Goal: Information Seeking & Learning: Learn about a topic

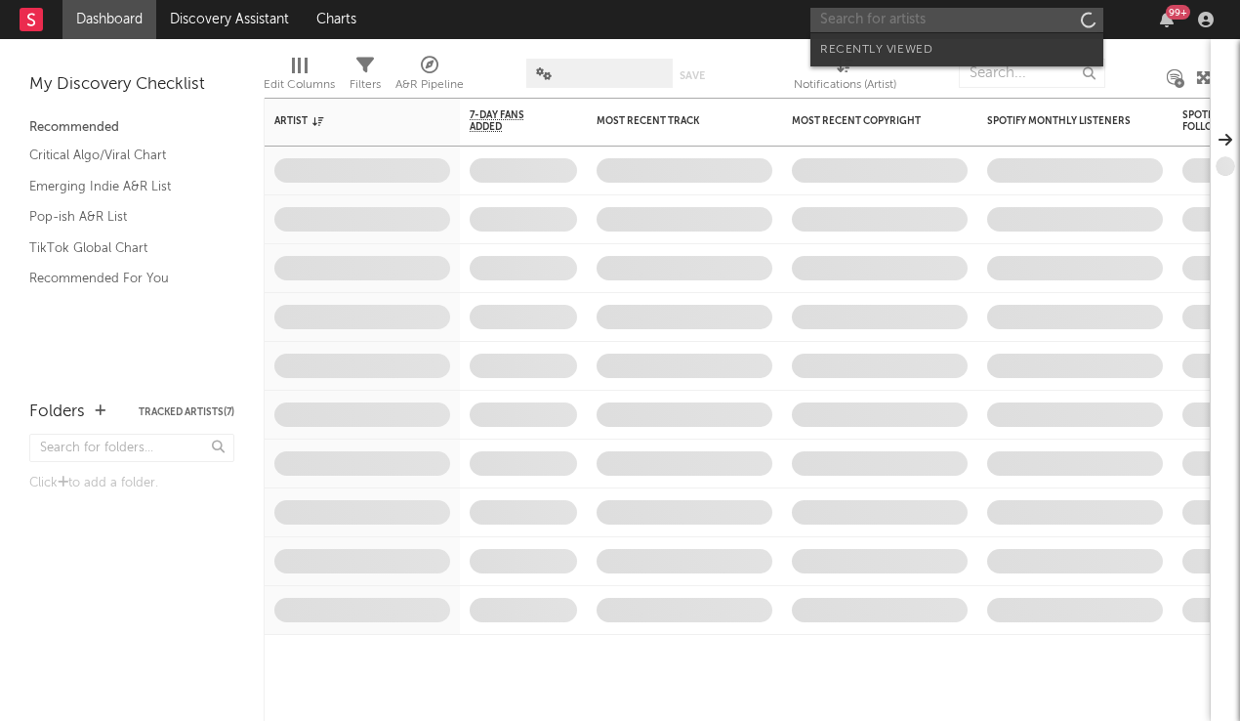
click at [1019, 22] on input "text" at bounding box center [957, 20] width 293 height 24
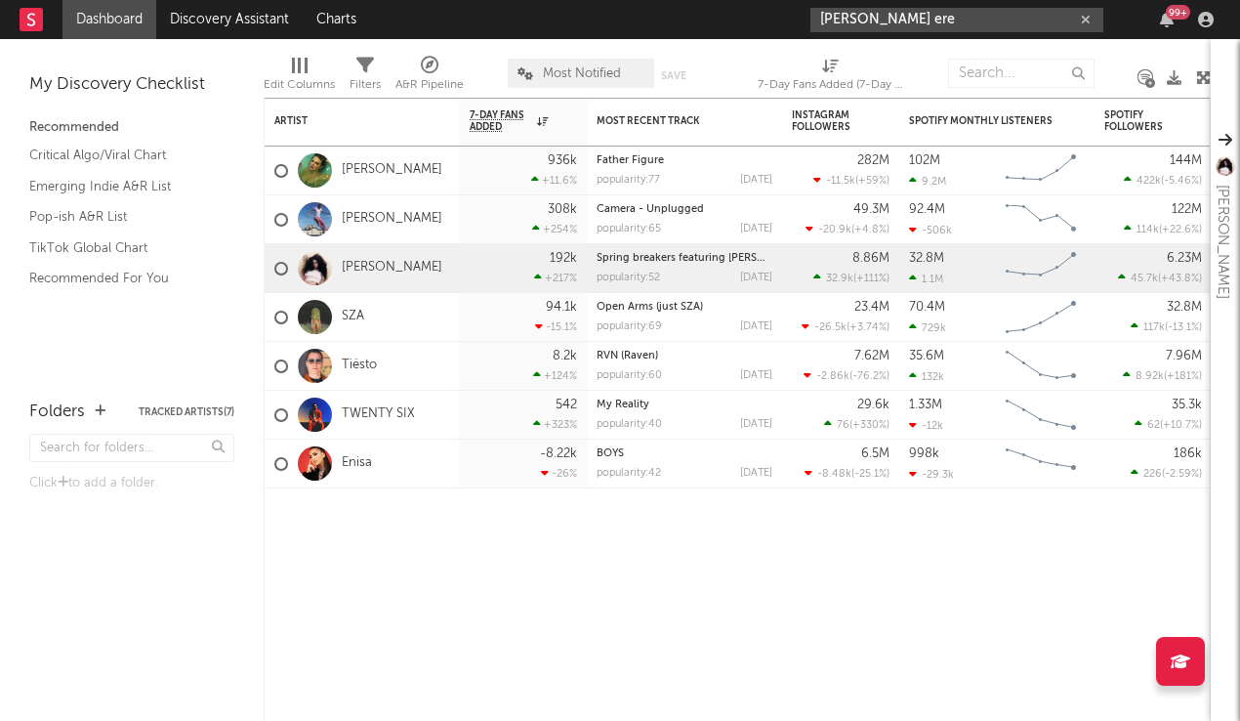
click at [905, 23] on input "[PERSON_NAME] ere" at bounding box center [957, 20] width 293 height 24
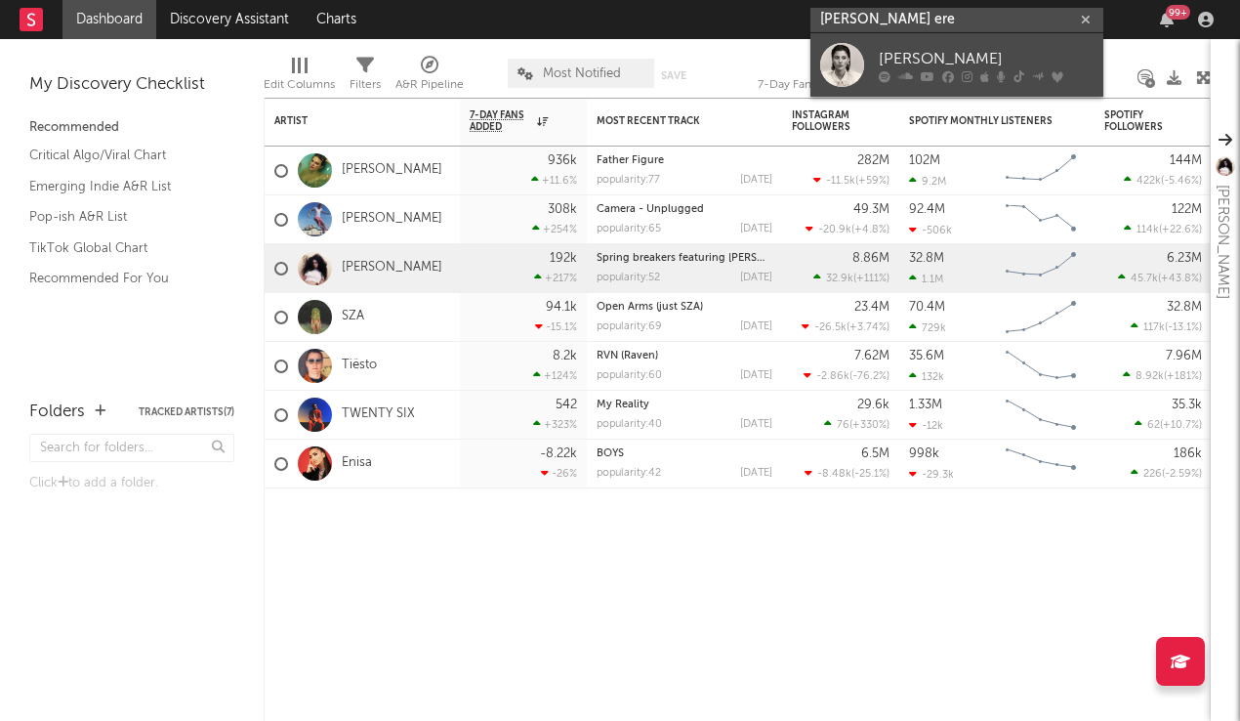
type input "[PERSON_NAME] ere"
click at [923, 61] on div "[PERSON_NAME]" at bounding box center [986, 58] width 215 height 23
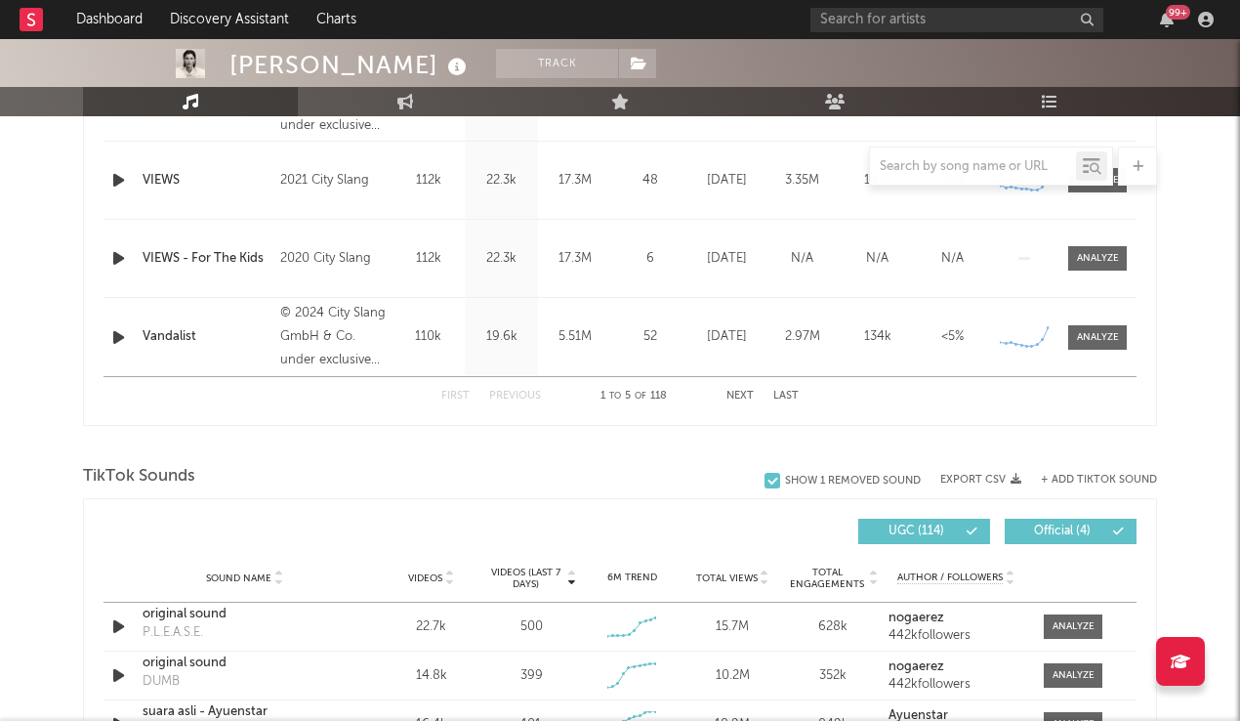
select select "6m"
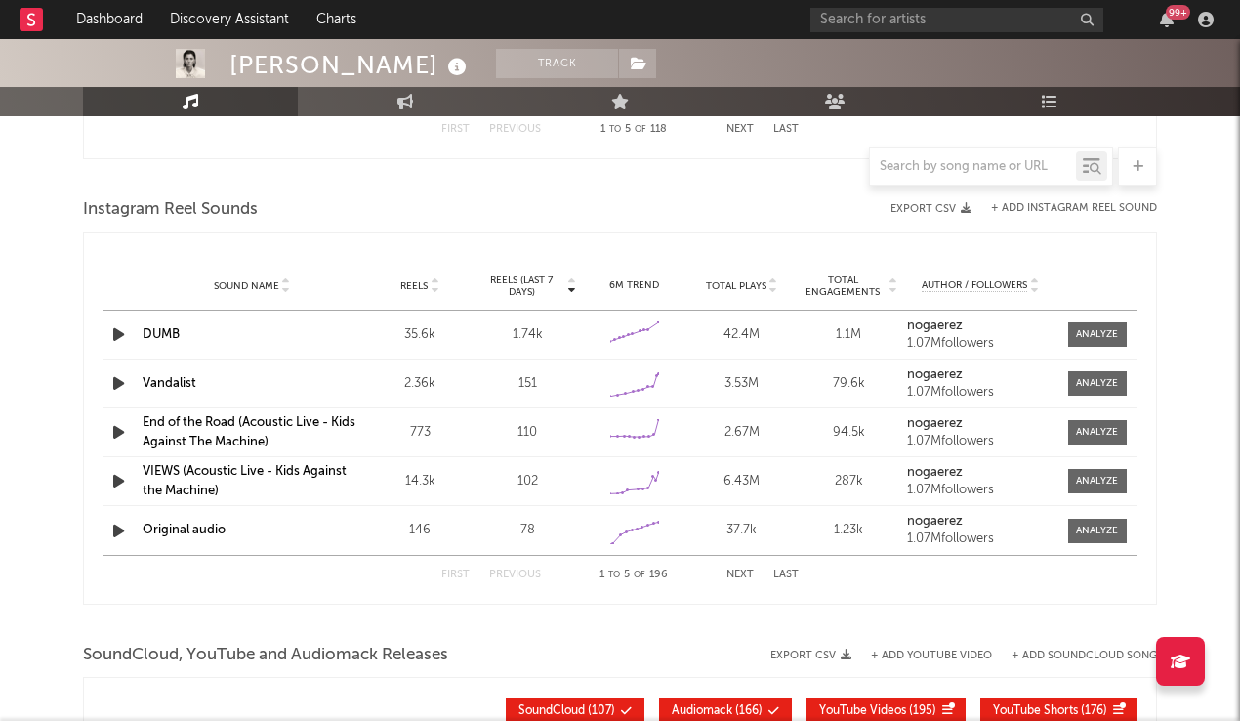
scroll to position [1741, 0]
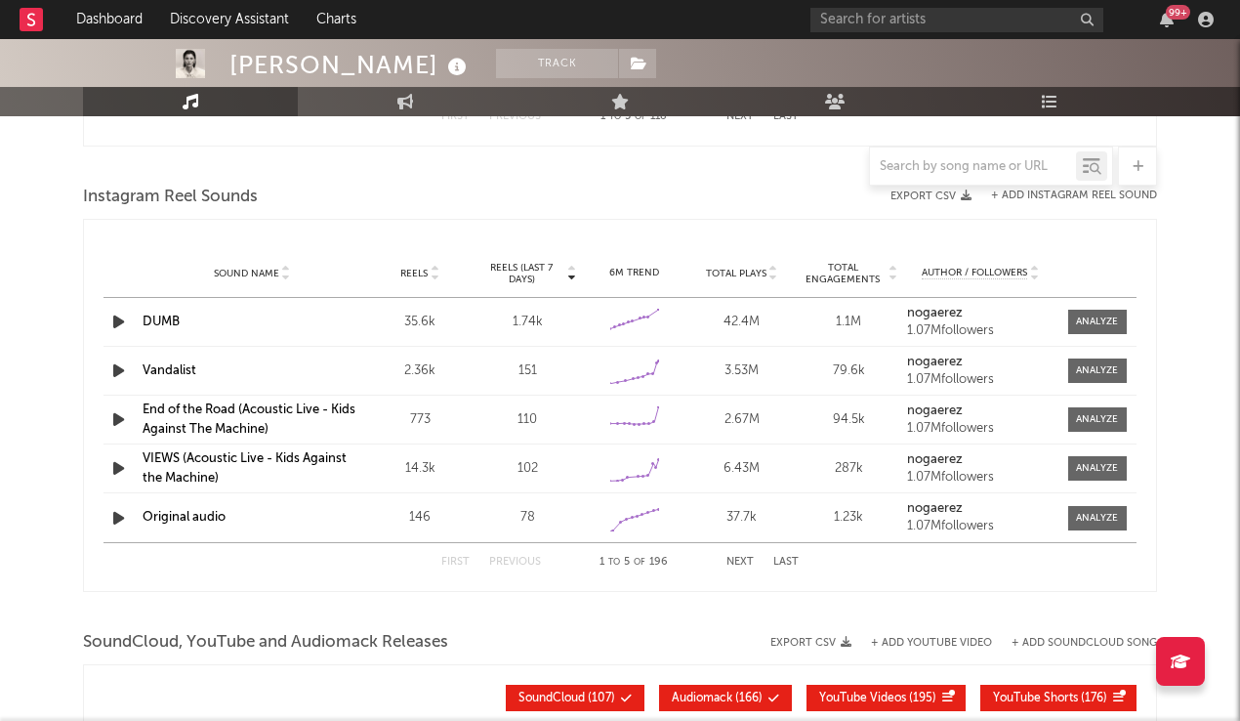
click at [1087, 336] on div "Sound Name DUMB Reels 35.6k Reels (last 7 days) 1.74k 6M Trend Created with Hig…" at bounding box center [620, 322] width 1033 height 48
click at [1086, 323] on div at bounding box center [1097, 322] width 42 height 15
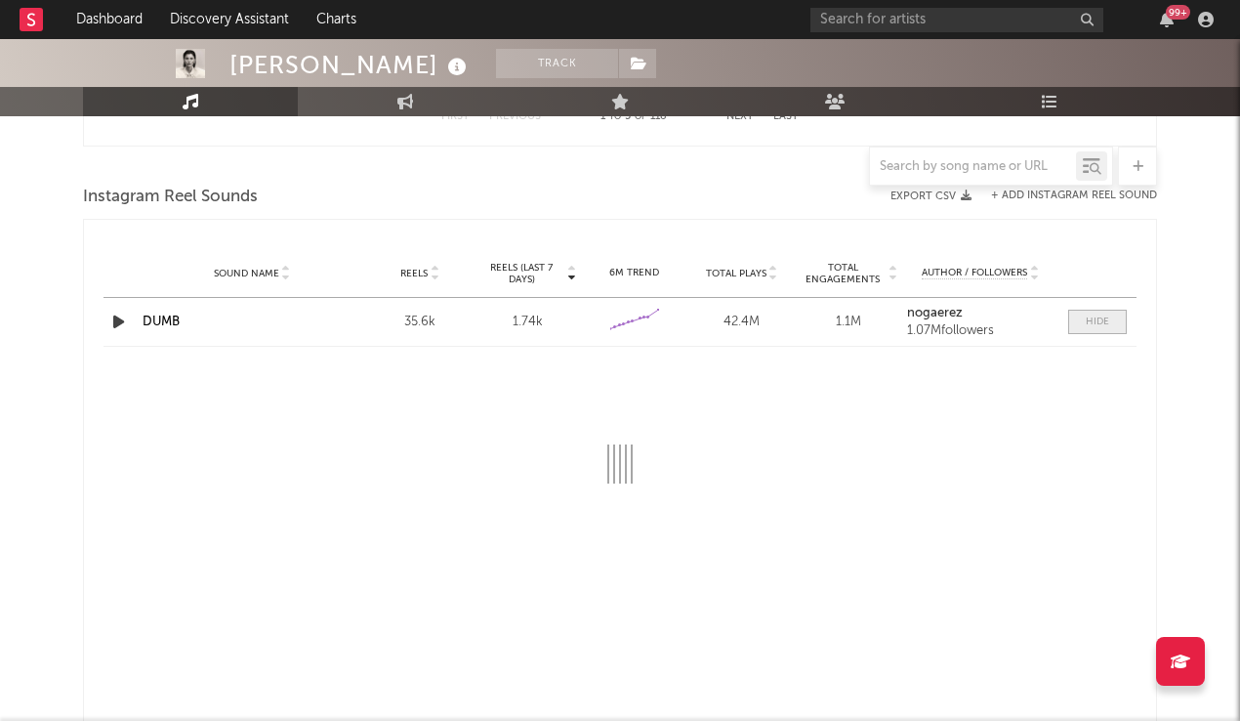
select select "6m"
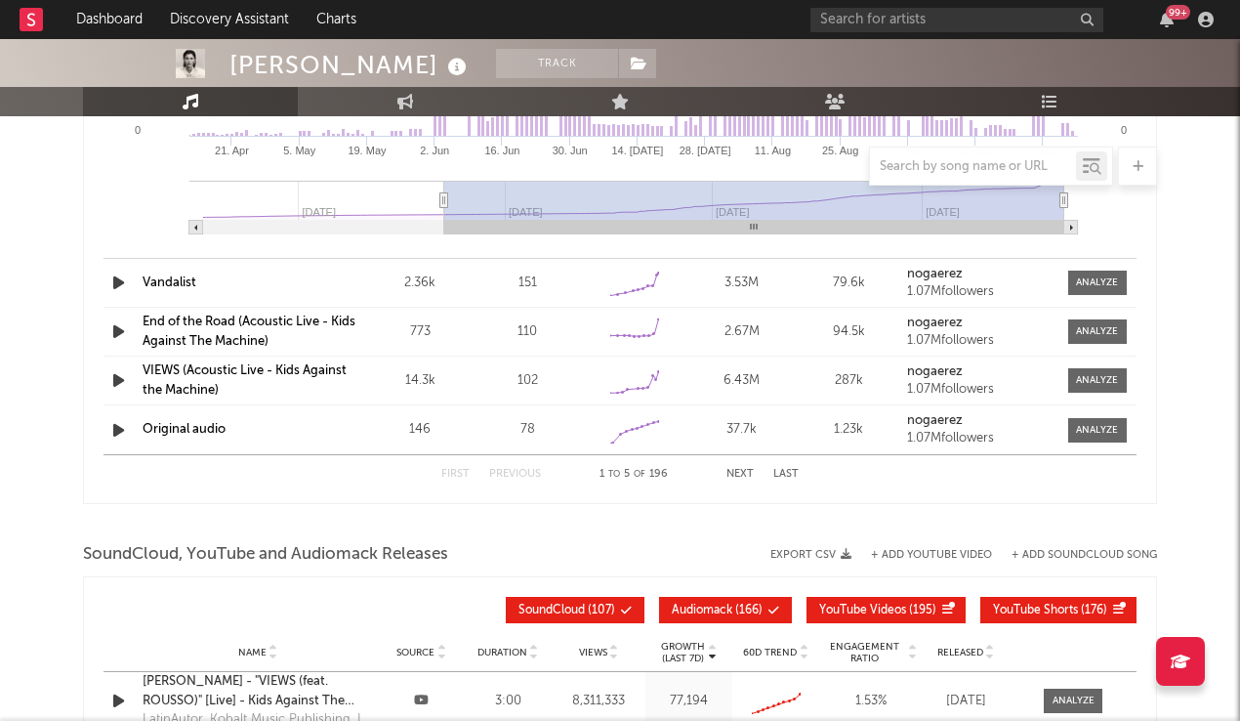
scroll to position [2163, 0]
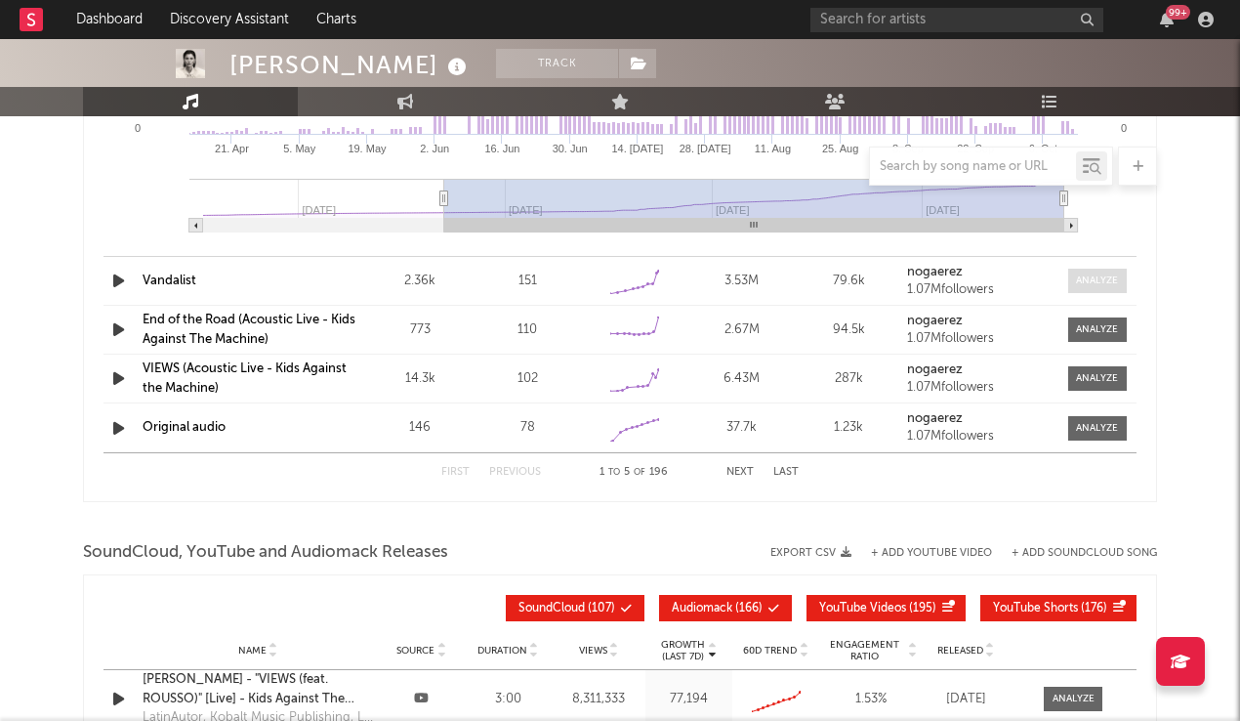
click at [1084, 283] on div at bounding box center [1097, 280] width 42 height 15
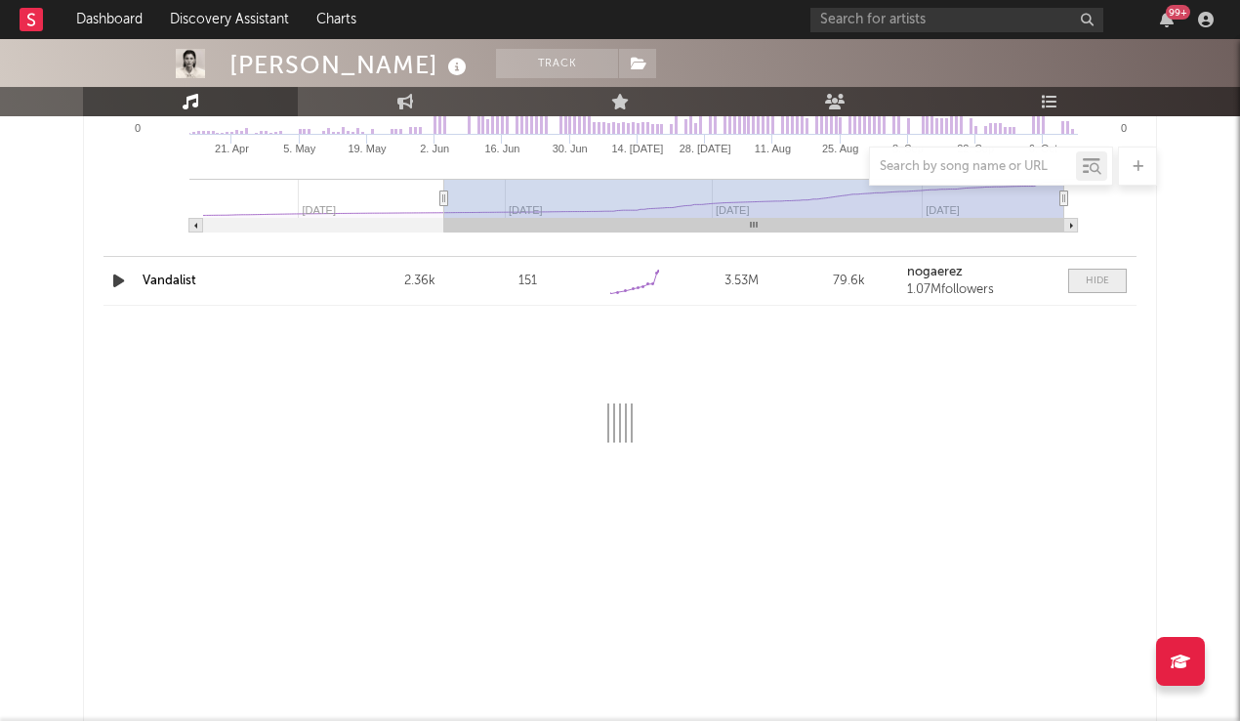
click at [1083, 283] on span at bounding box center [1098, 281] width 59 height 24
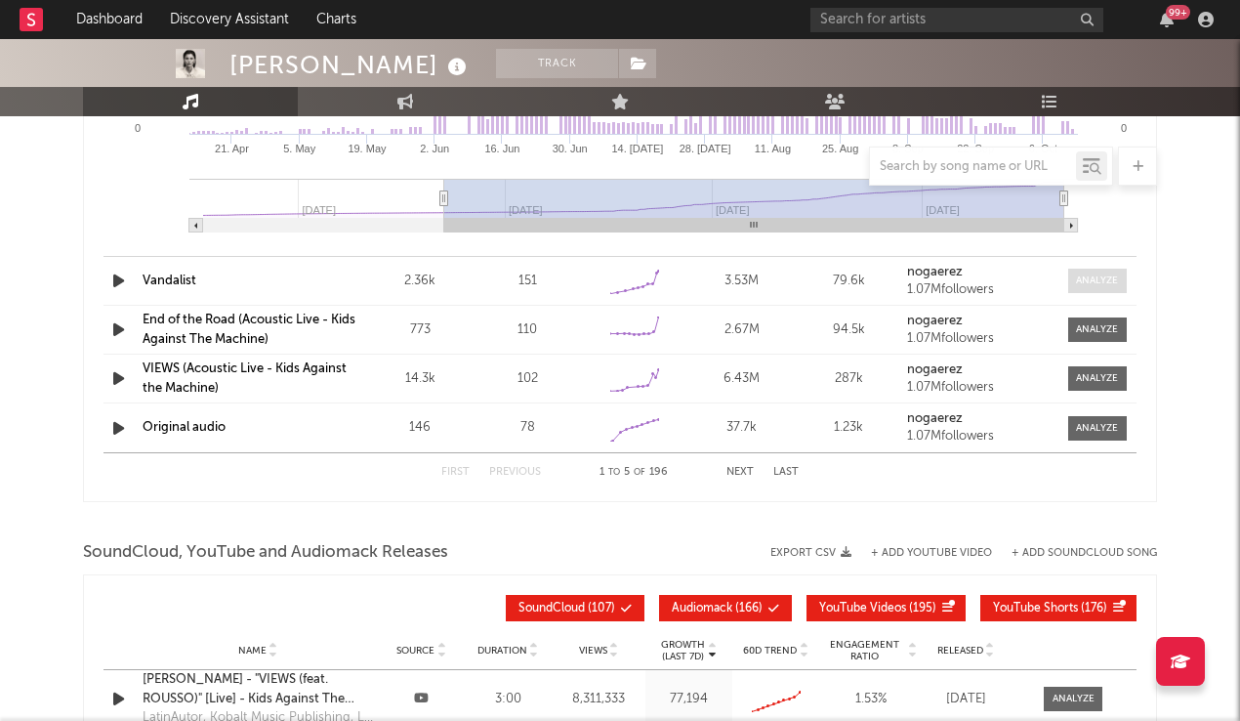
click at [1083, 283] on div at bounding box center [1097, 280] width 42 height 15
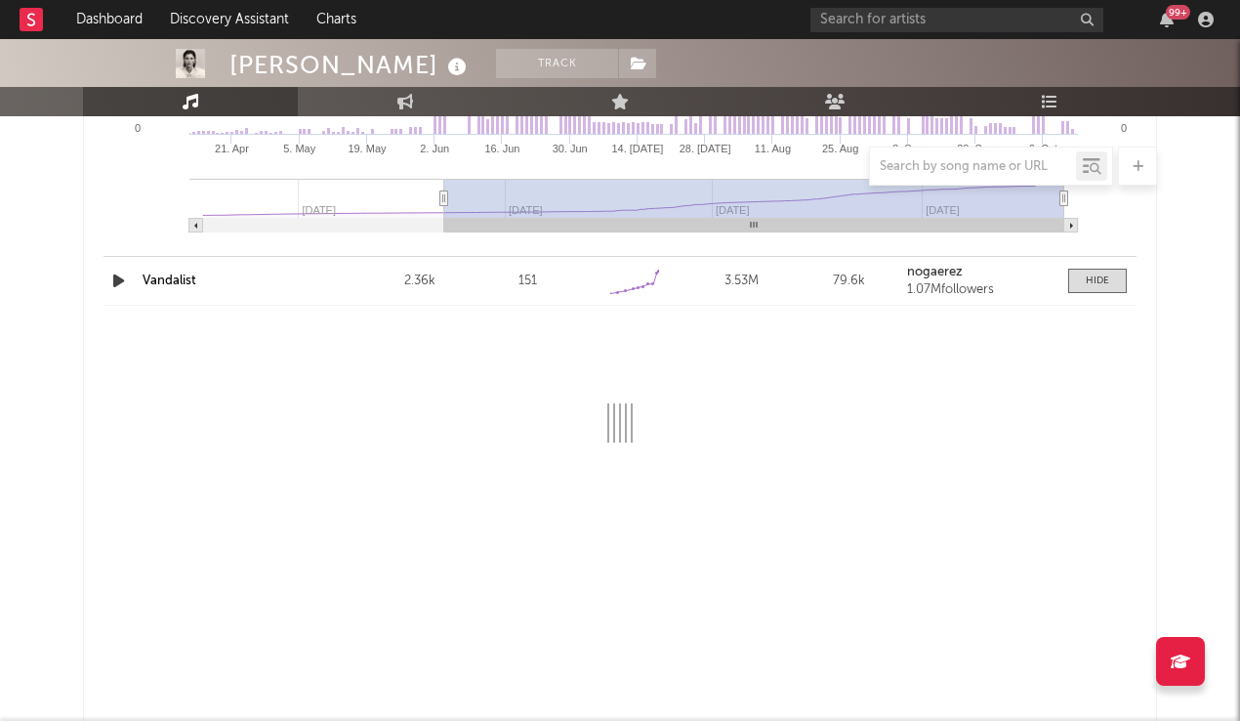
select select "6m"
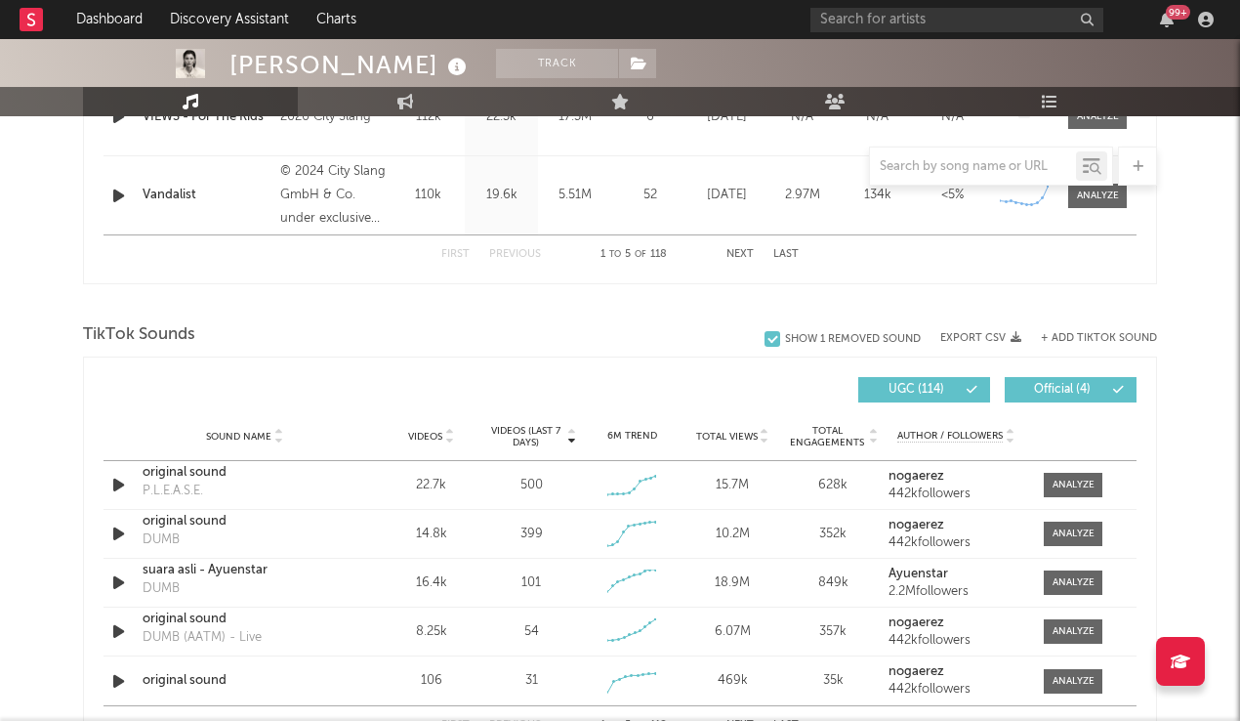
scroll to position [976, 0]
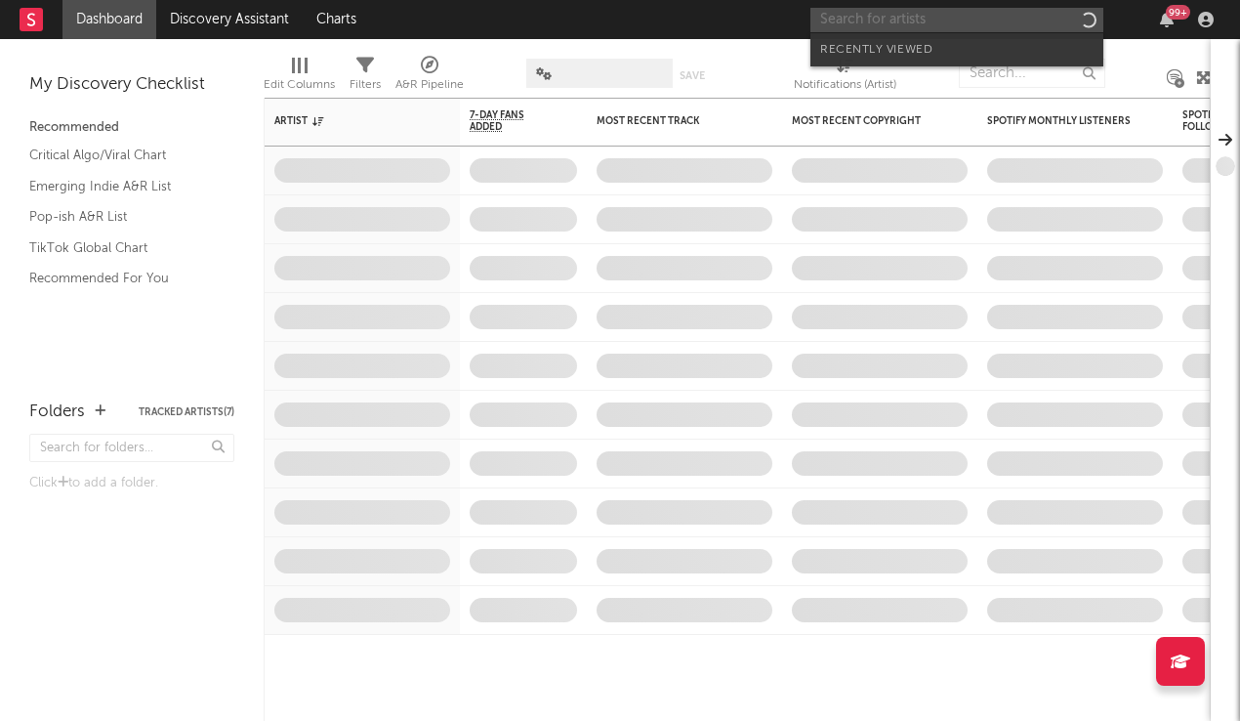
click at [965, 23] on input "text" at bounding box center [957, 20] width 293 height 24
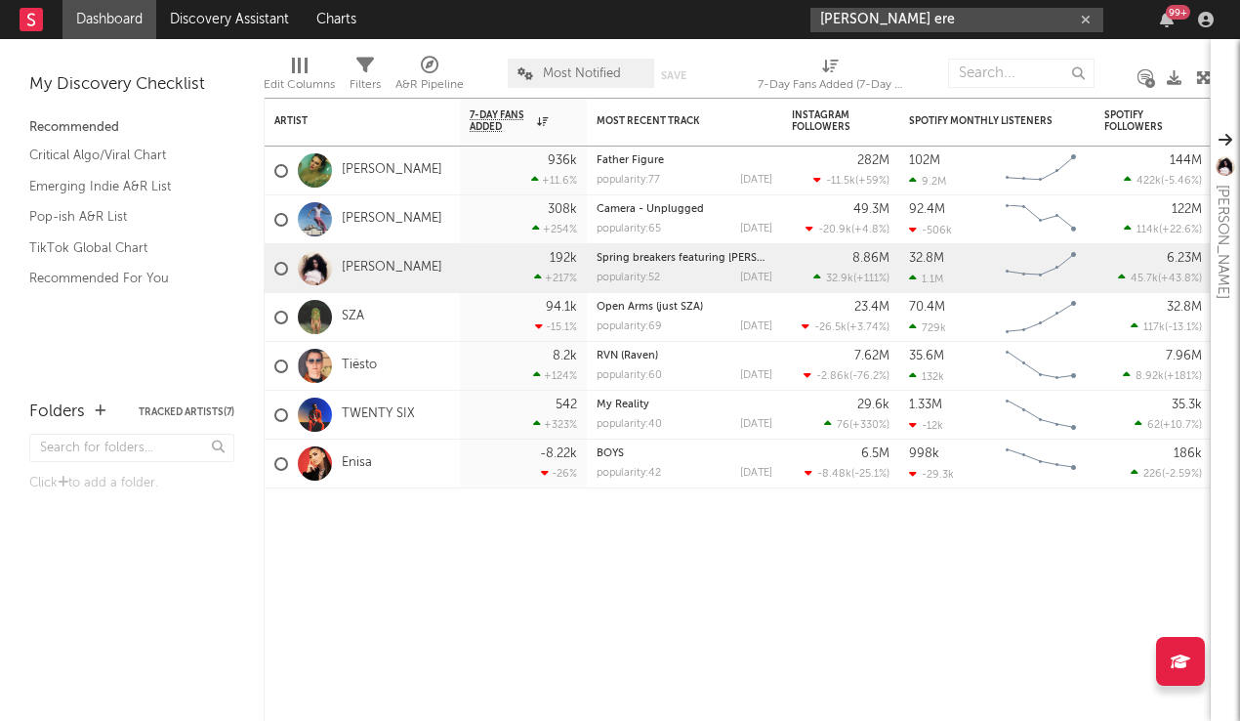
click at [974, 23] on input "[PERSON_NAME] ere" at bounding box center [957, 20] width 293 height 24
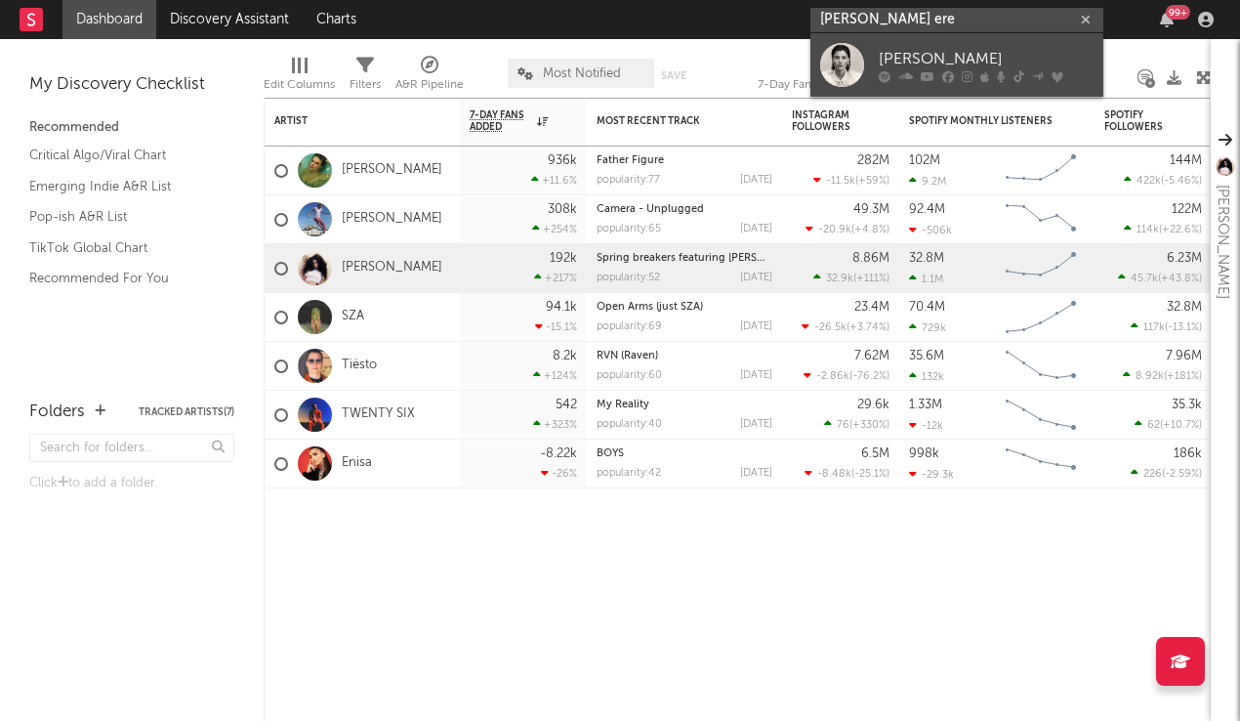
type input "[PERSON_NAME] ere"
click at [965, 54] on div "[PERSON_NAME]" at bounding box center [986, 58] width 215 height 23
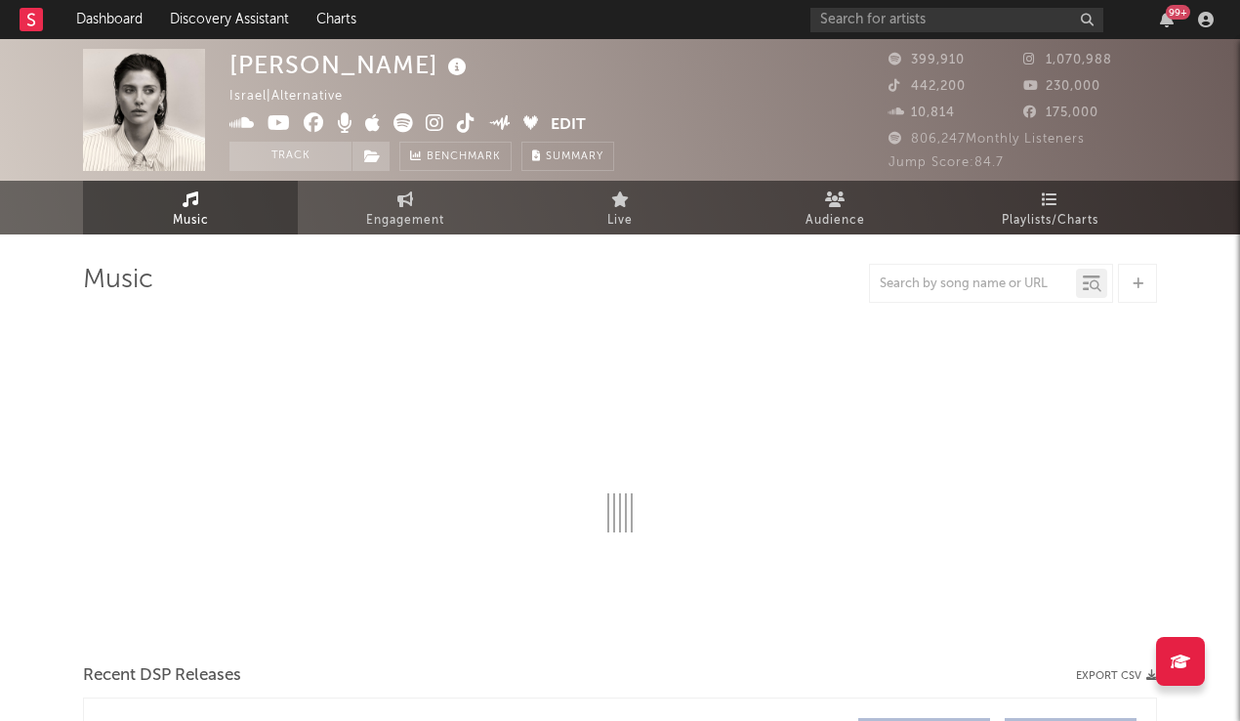
select select "6m"
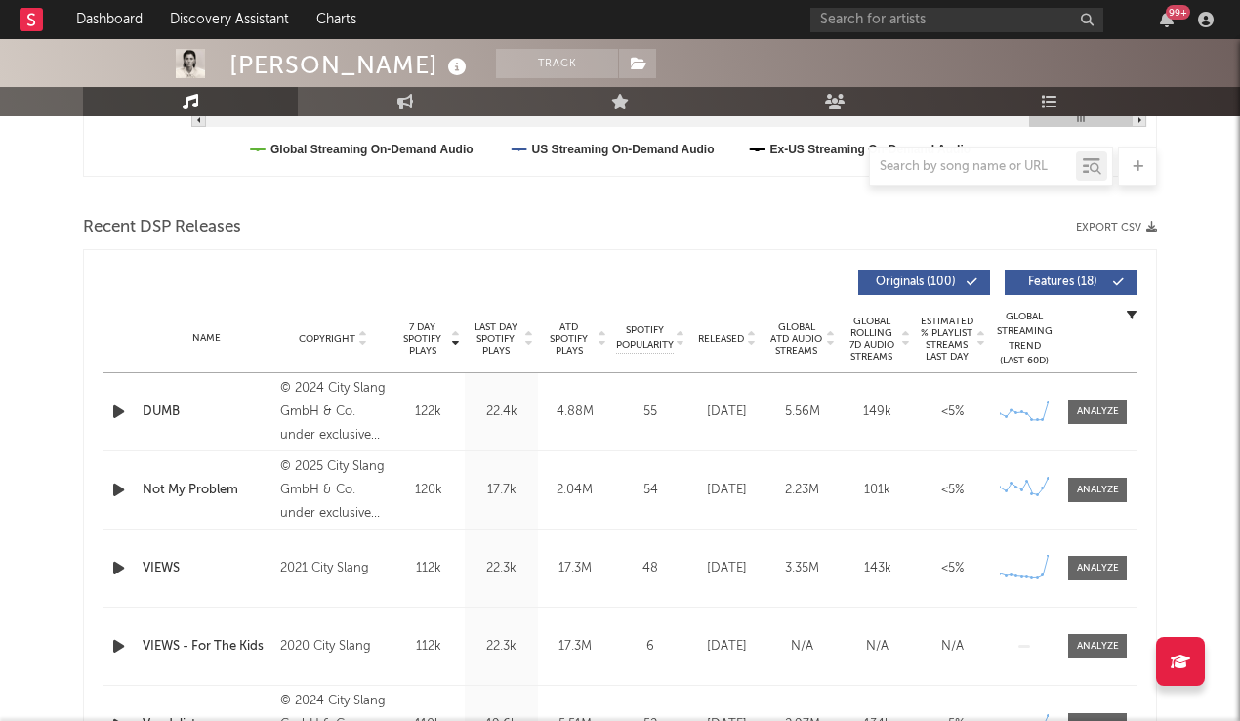
scroll to position [688, 0]
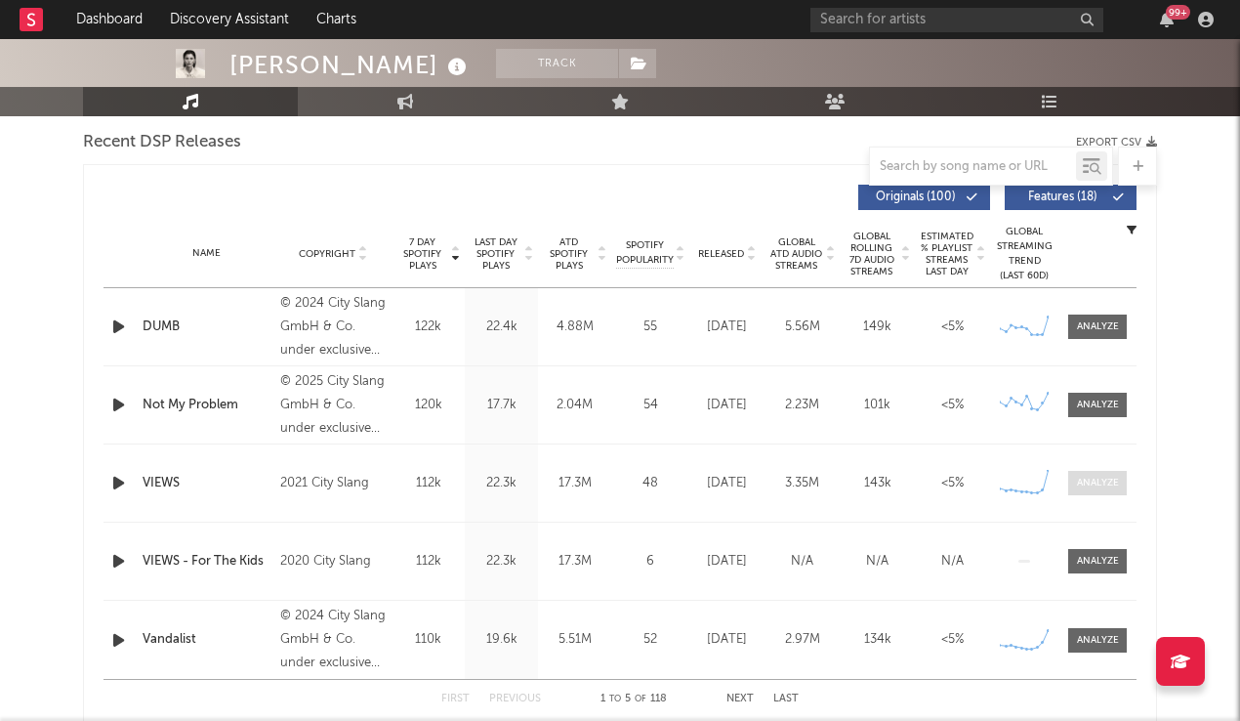
click at [1093, 486] on div at bounding box center [1098, 483] width 42 height 15
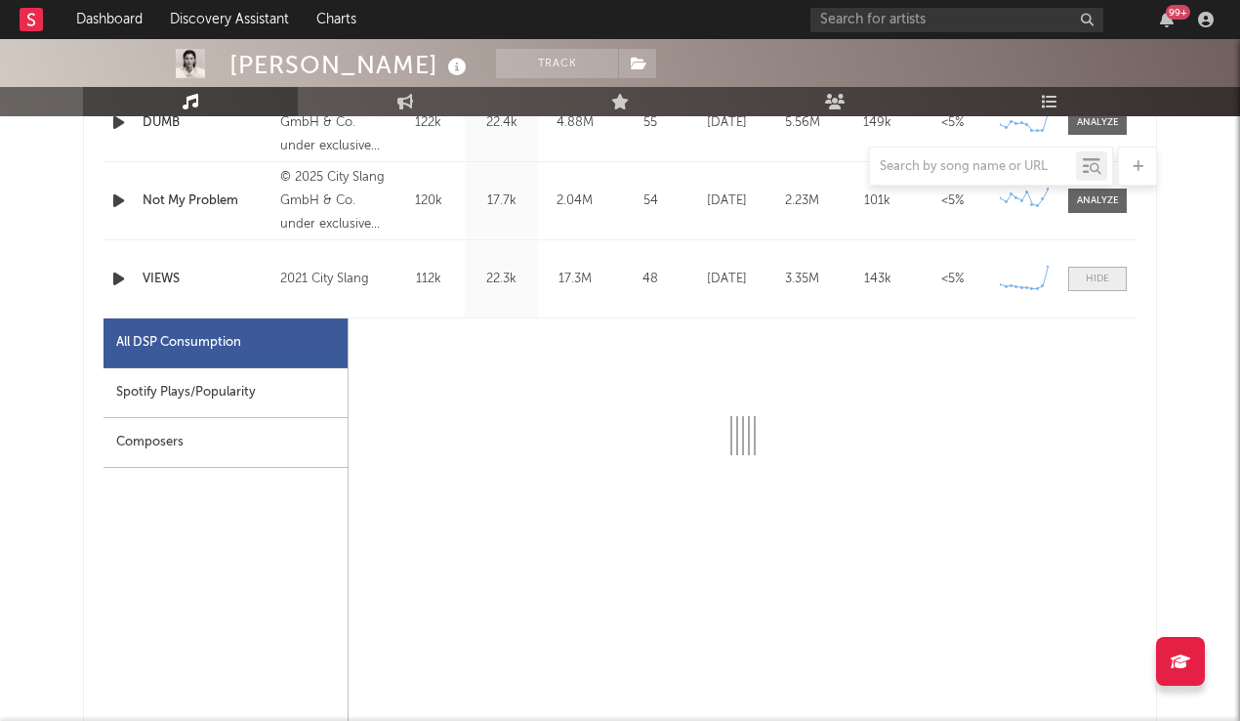
scroll to position [894, 0]
select select "6m"
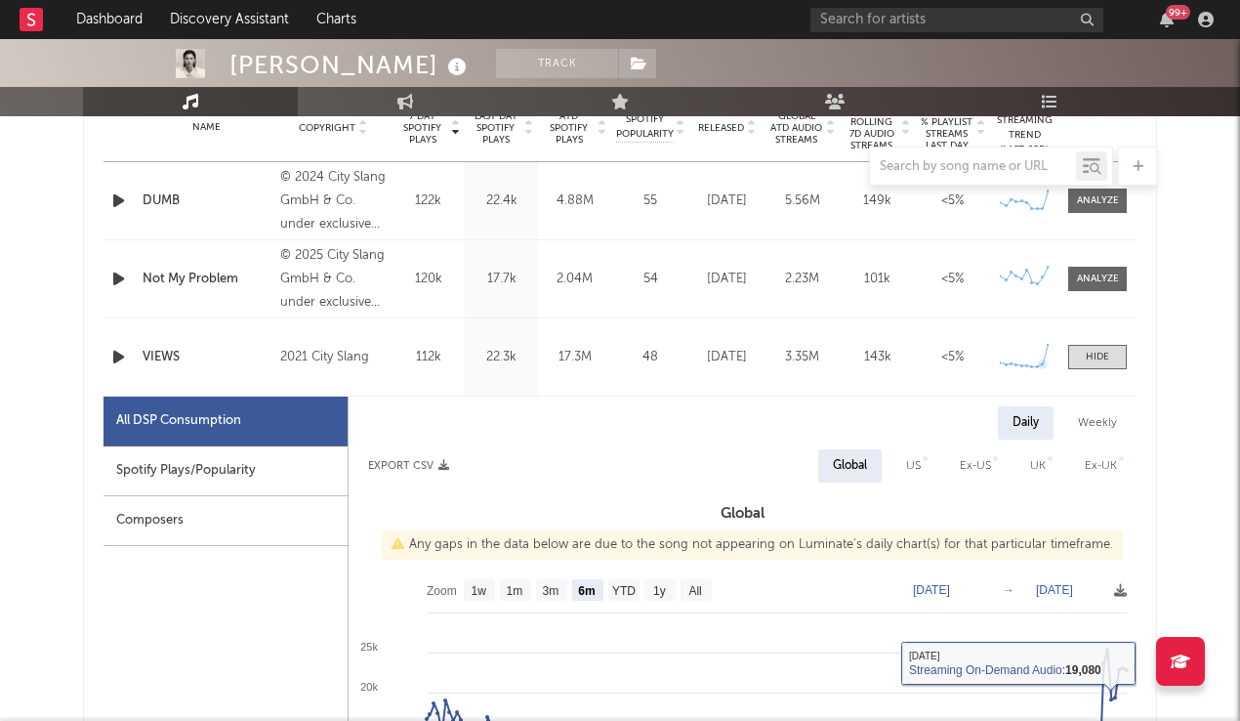
scroll to position [813, 0]
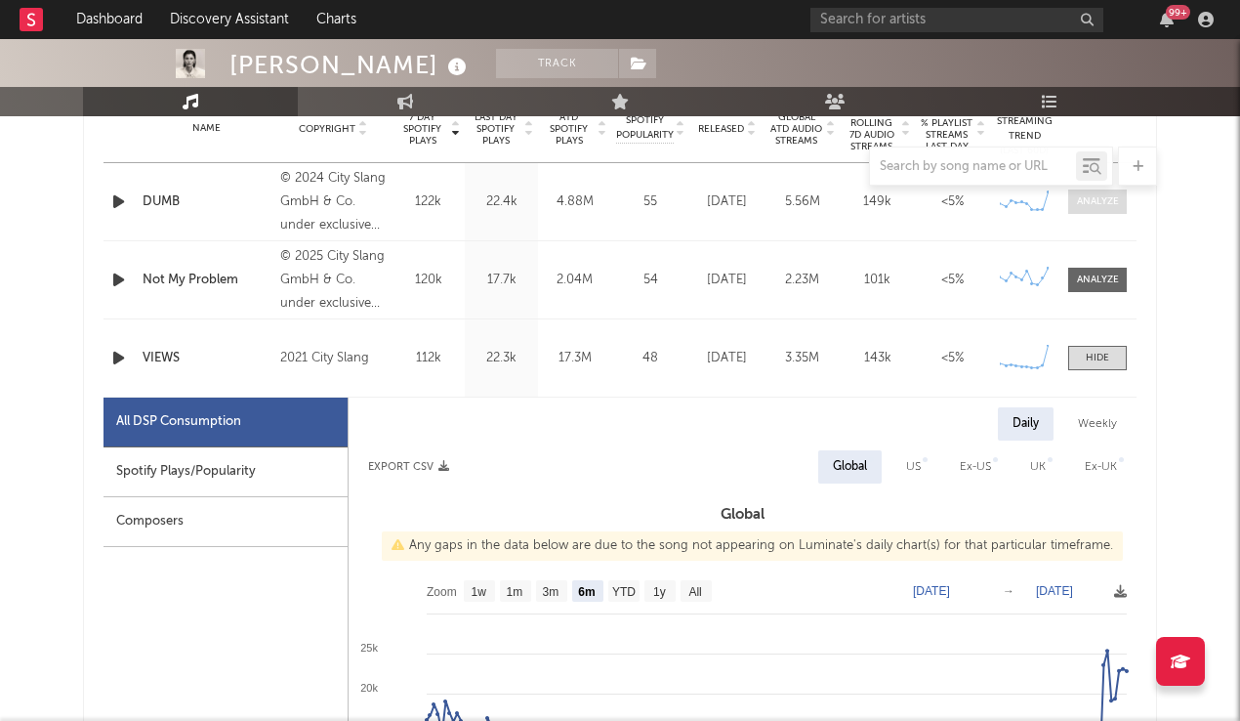
click at [1092, 204] on div at bounding box center [1098, 201] width 42 height 15
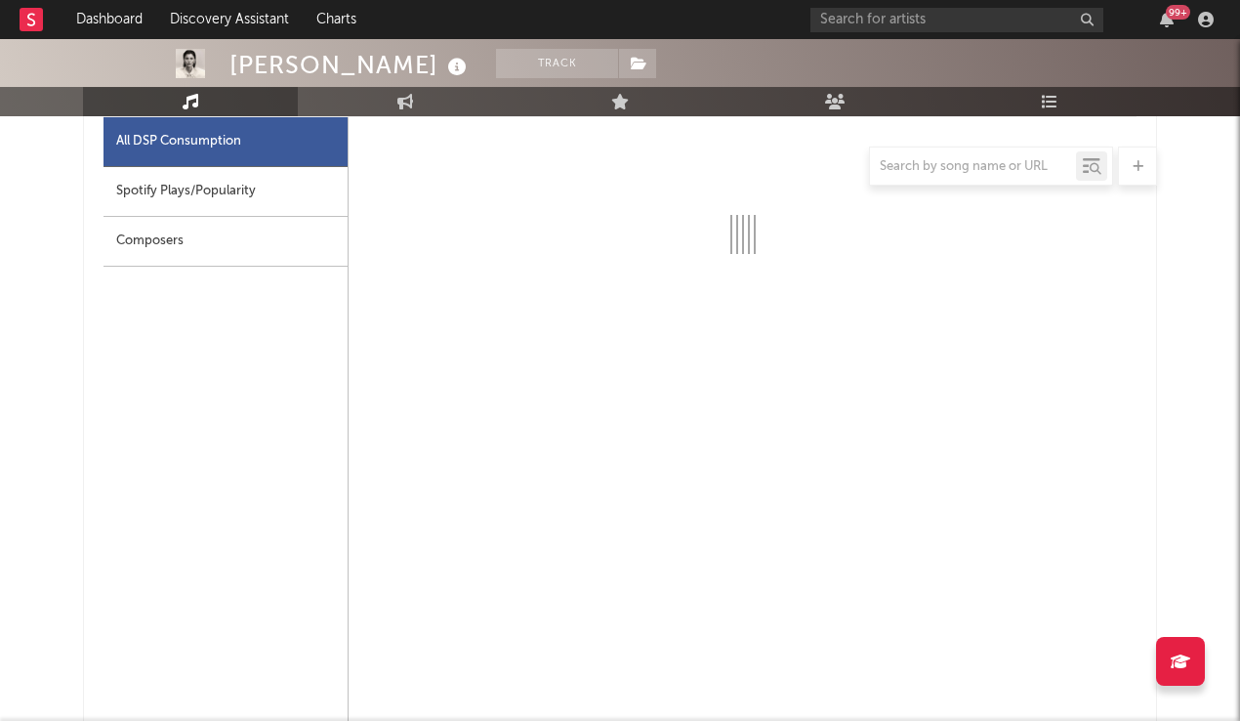
scroll to position [943, 0]
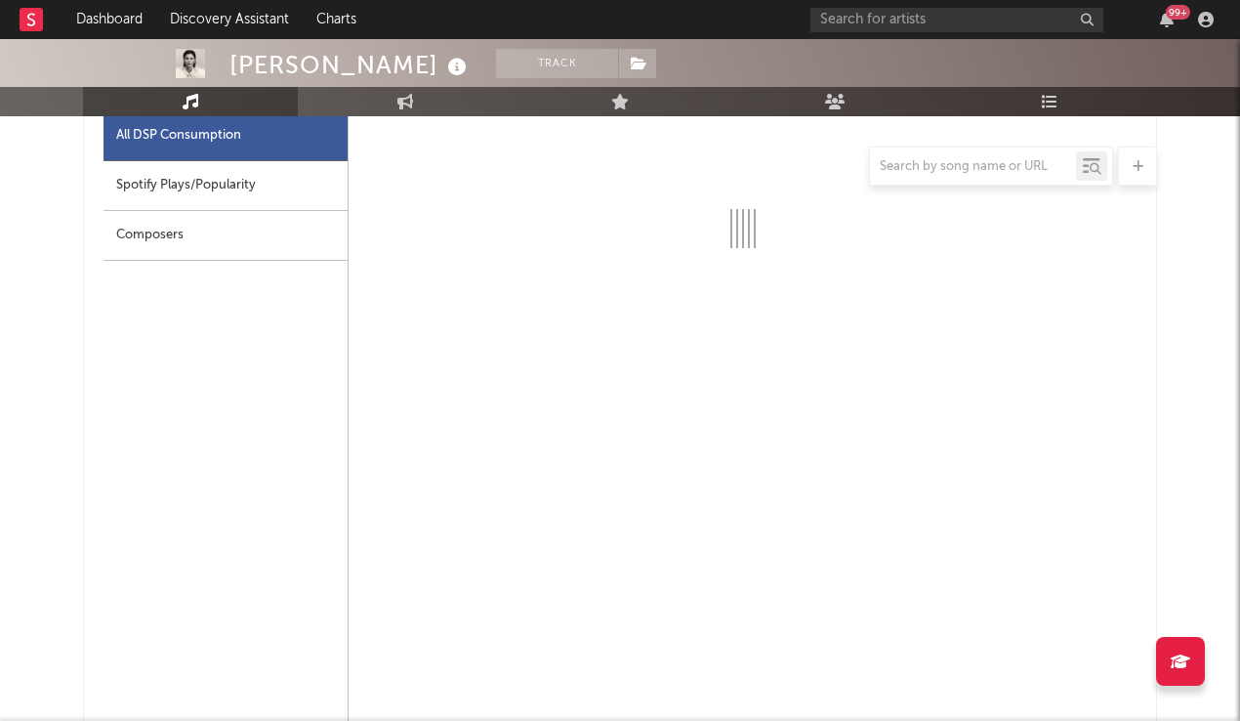
select select "6m"
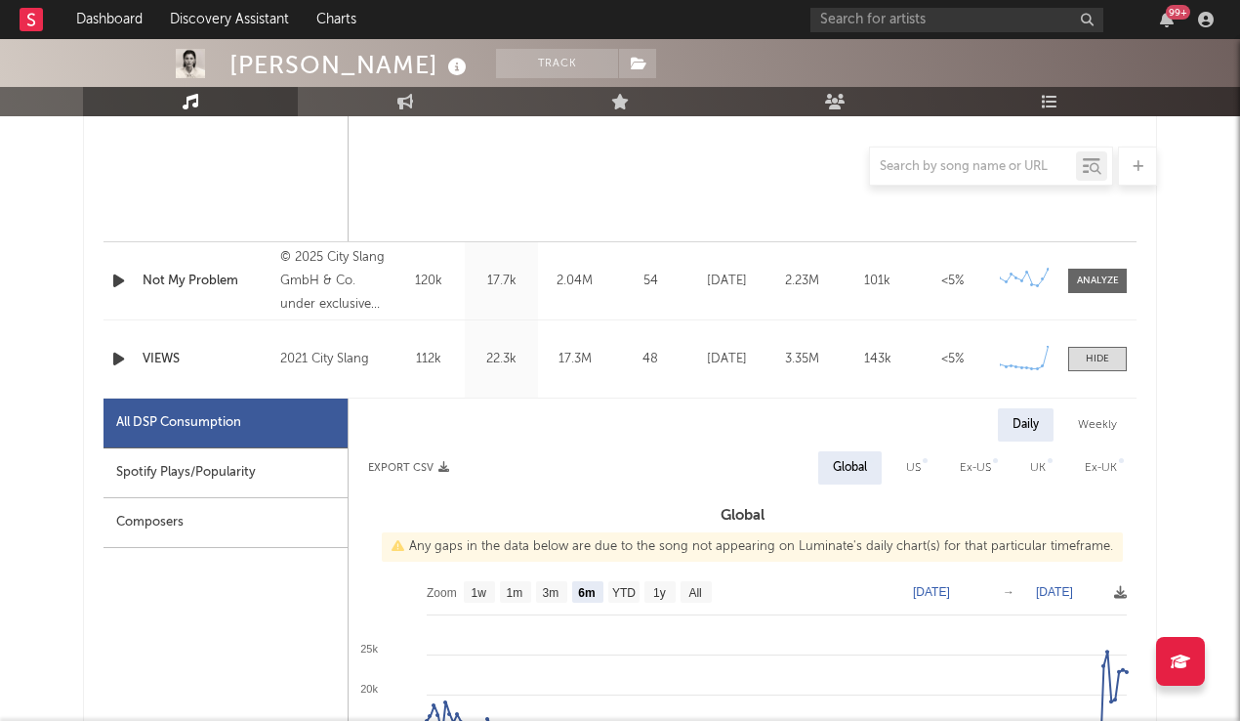
scroll to position [1741, 0]
click at [1104, 357] on div at bounding box center [1097, 358] width 23 height 15
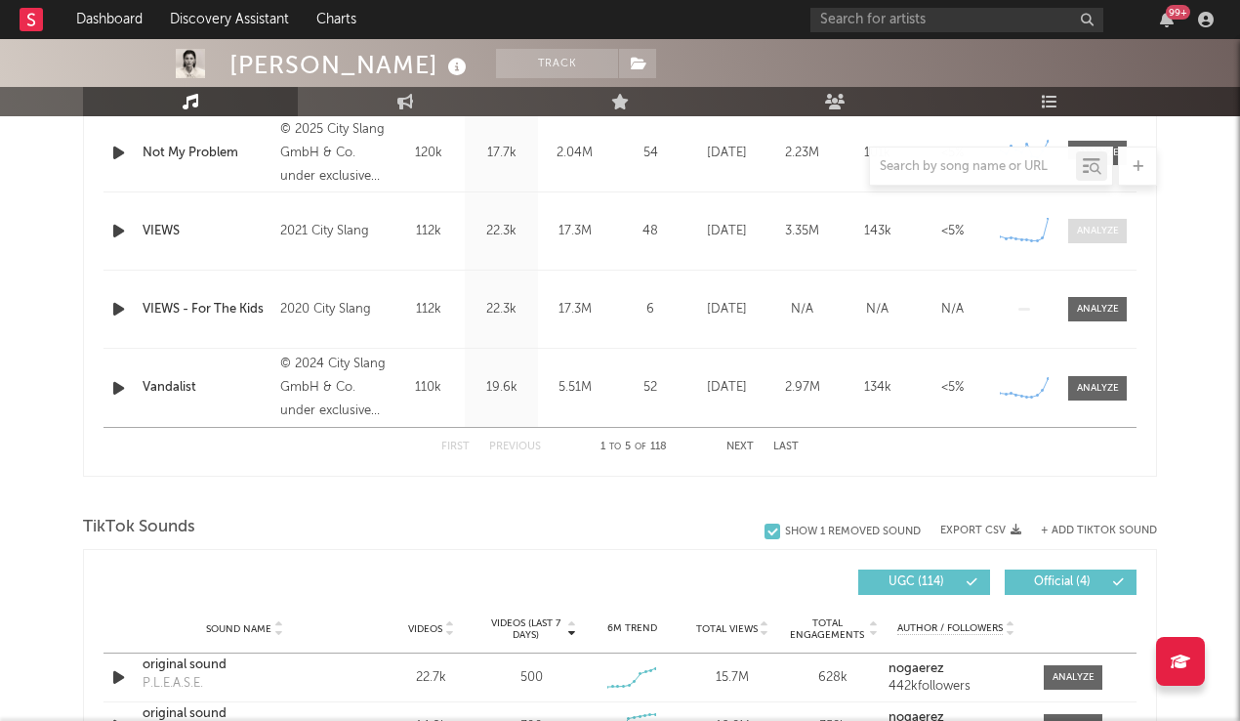
scroll to position [1869, 0]
click at [1087, 240] on span at bounding box center [1098, 230] width 59 height 24
select select "6m"
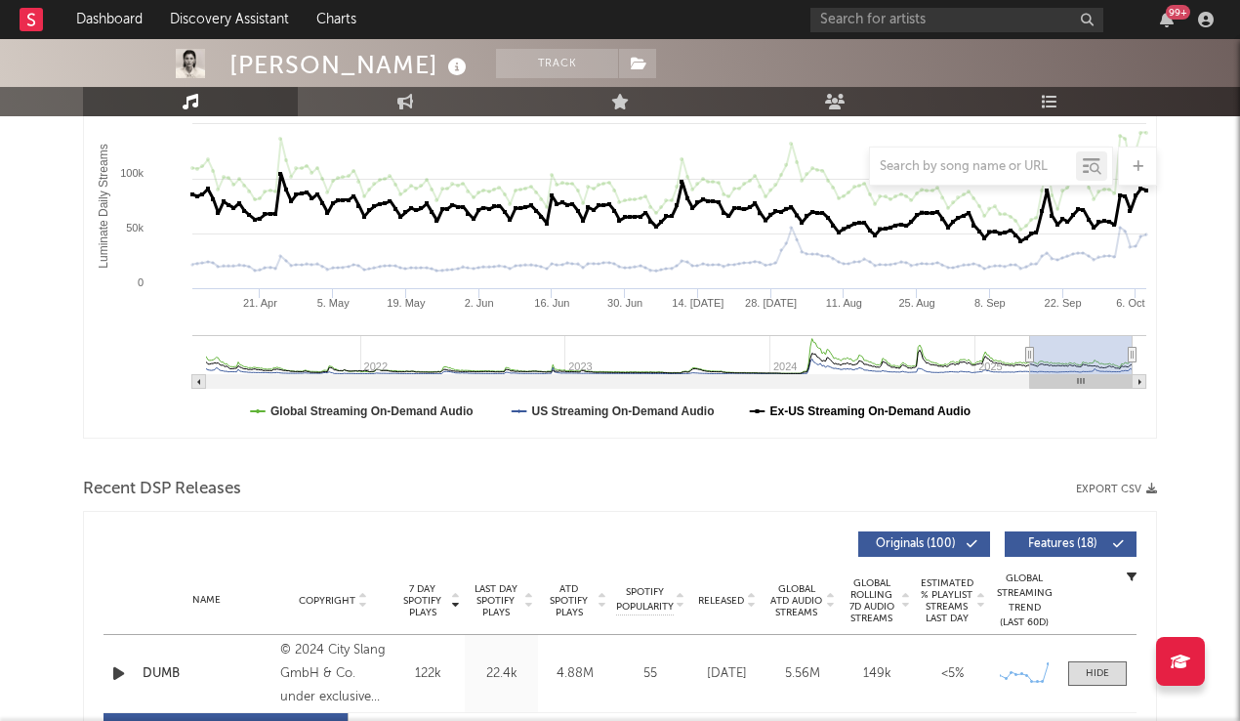
scroll to position [812, 0]
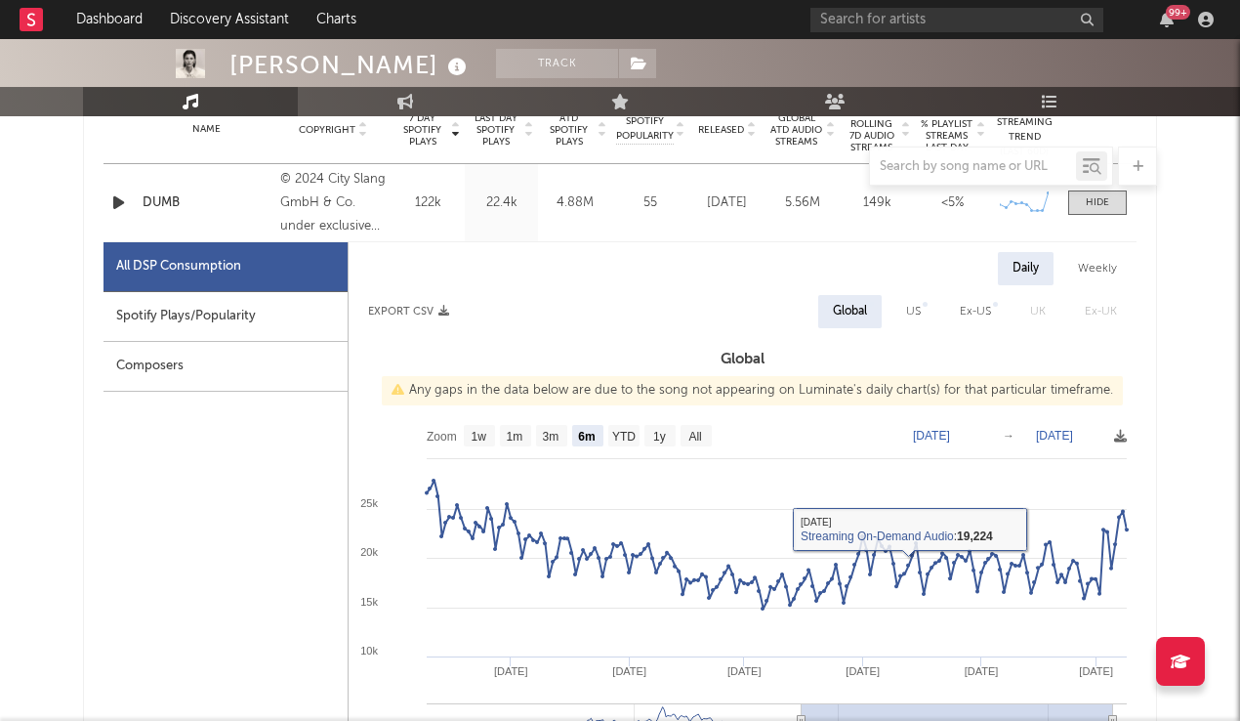
click at [1098, 181] on div at bounding box center [991, 166] width 244 height 39
click at [1095, 197] on div at bounding box center [1097, 202] width 23 height 15
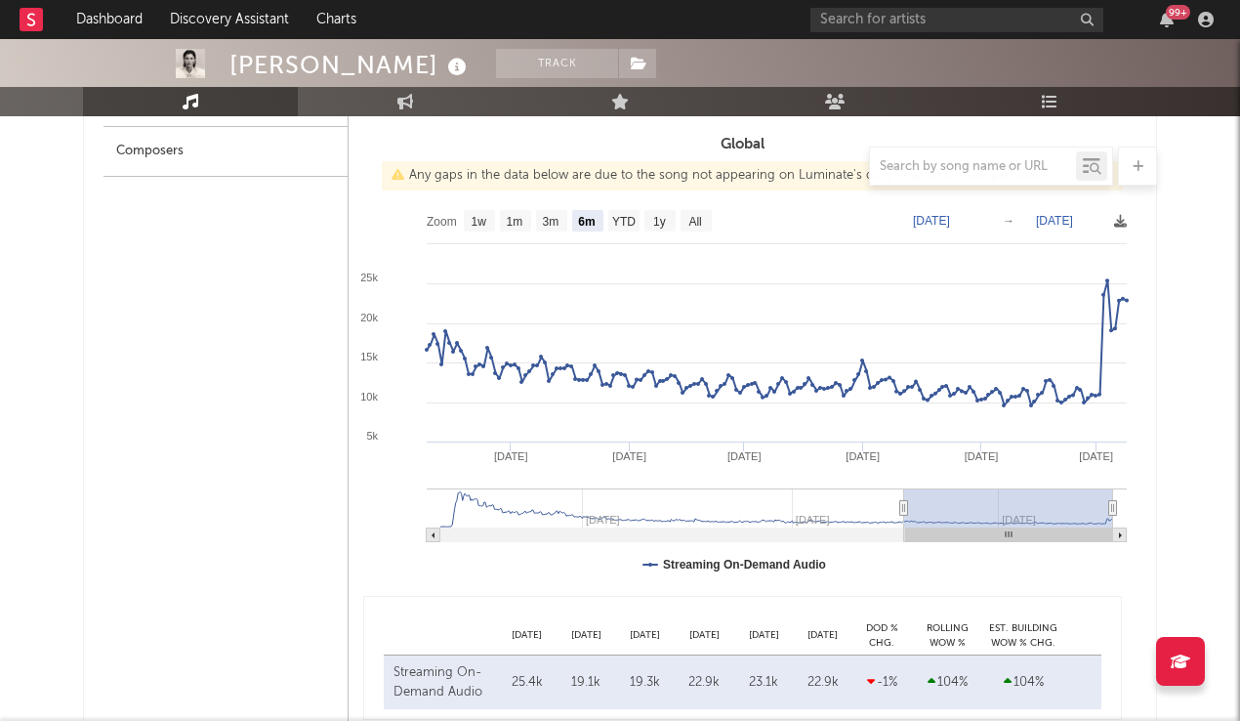
scroll to position [745, 0]
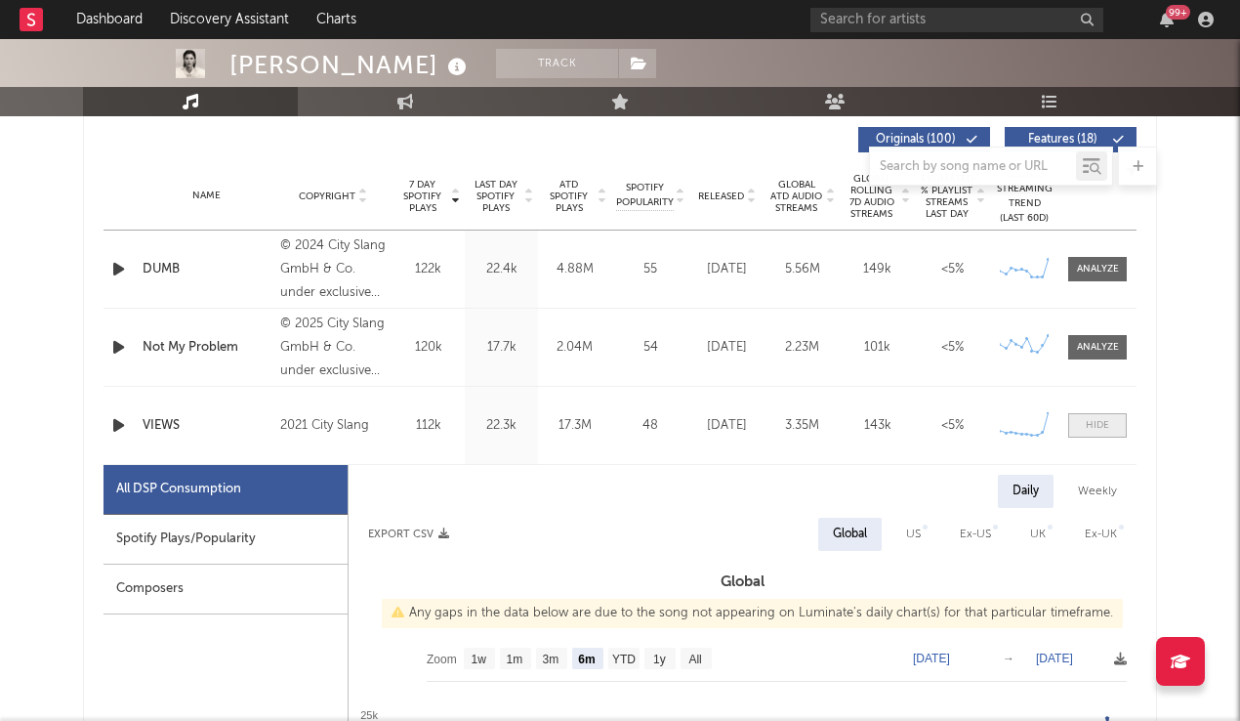
click at [1089, 428] on div at bounding box center [1097, 425] width 23 height 15
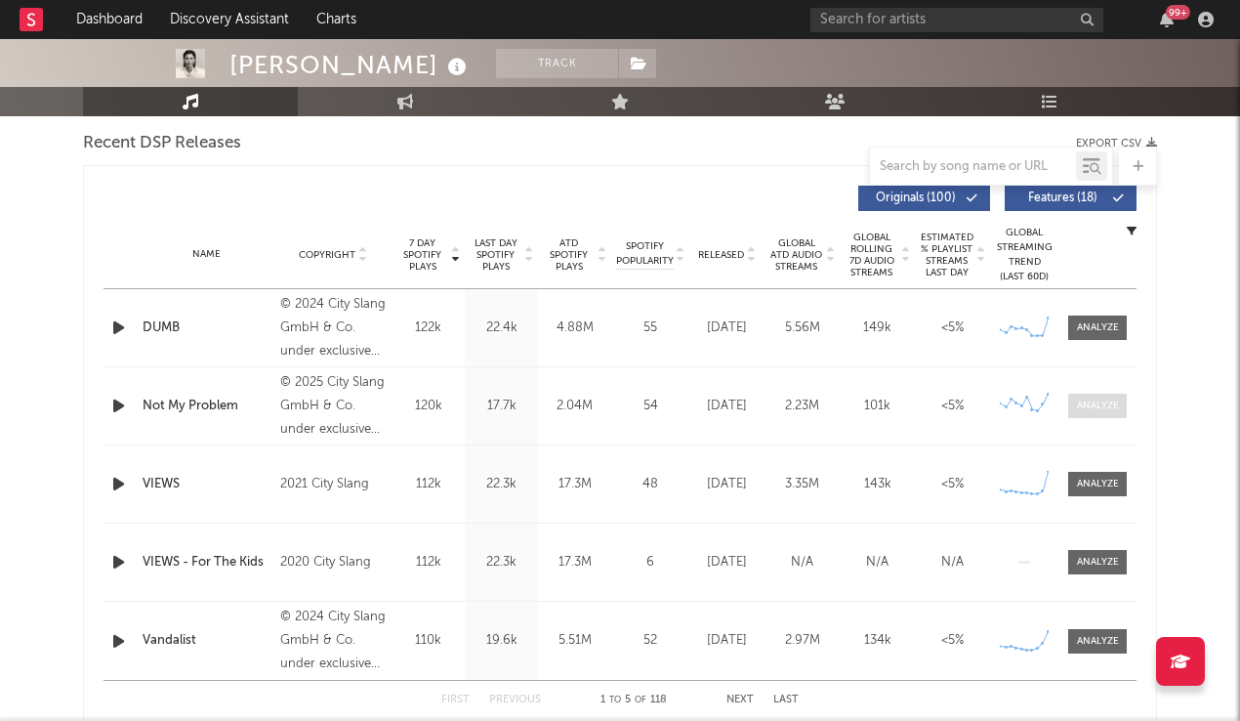
scroll to position [700, 0]
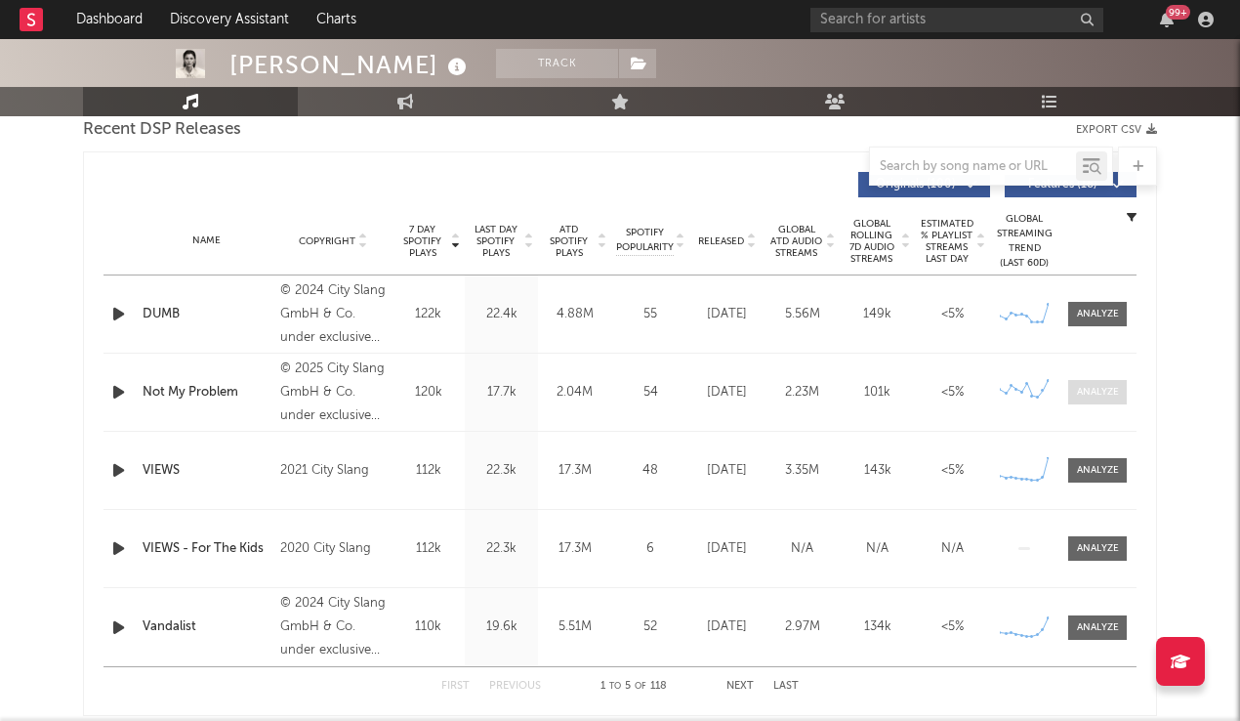
click at [1078, 392] on div at bounding box center [1098, 392] width 42 height 15
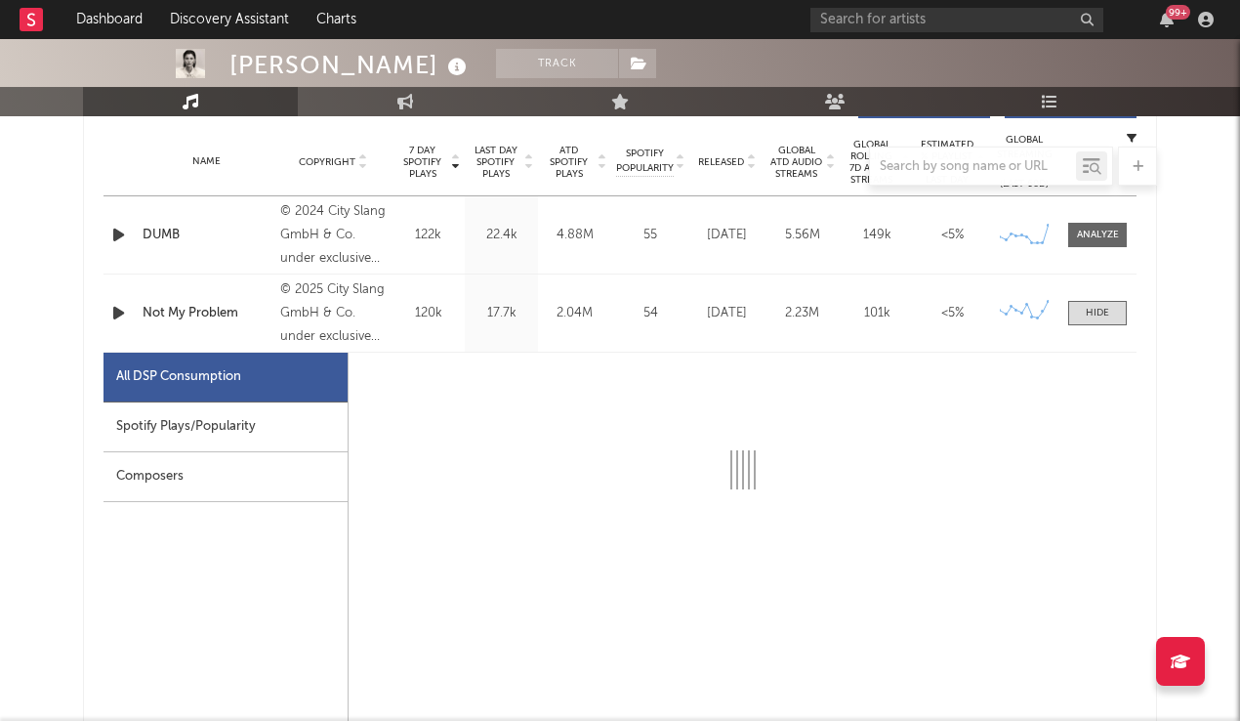
scroll to position [942, 0]
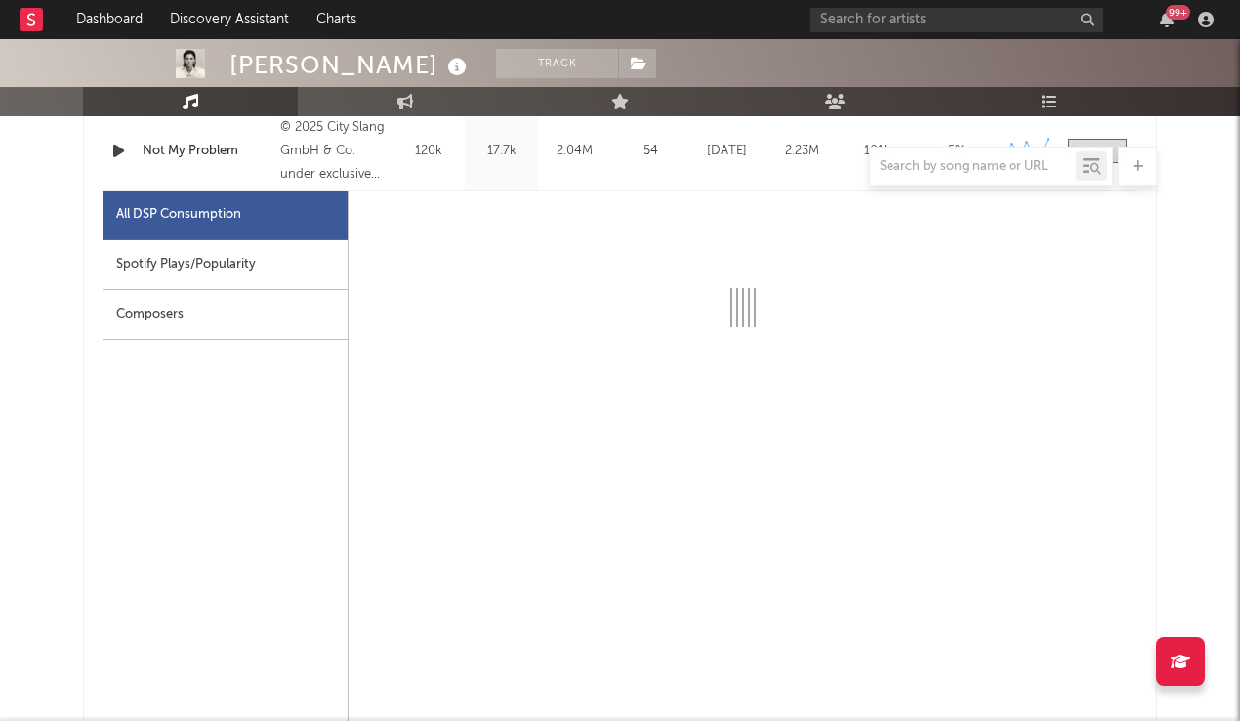
select select "1w"
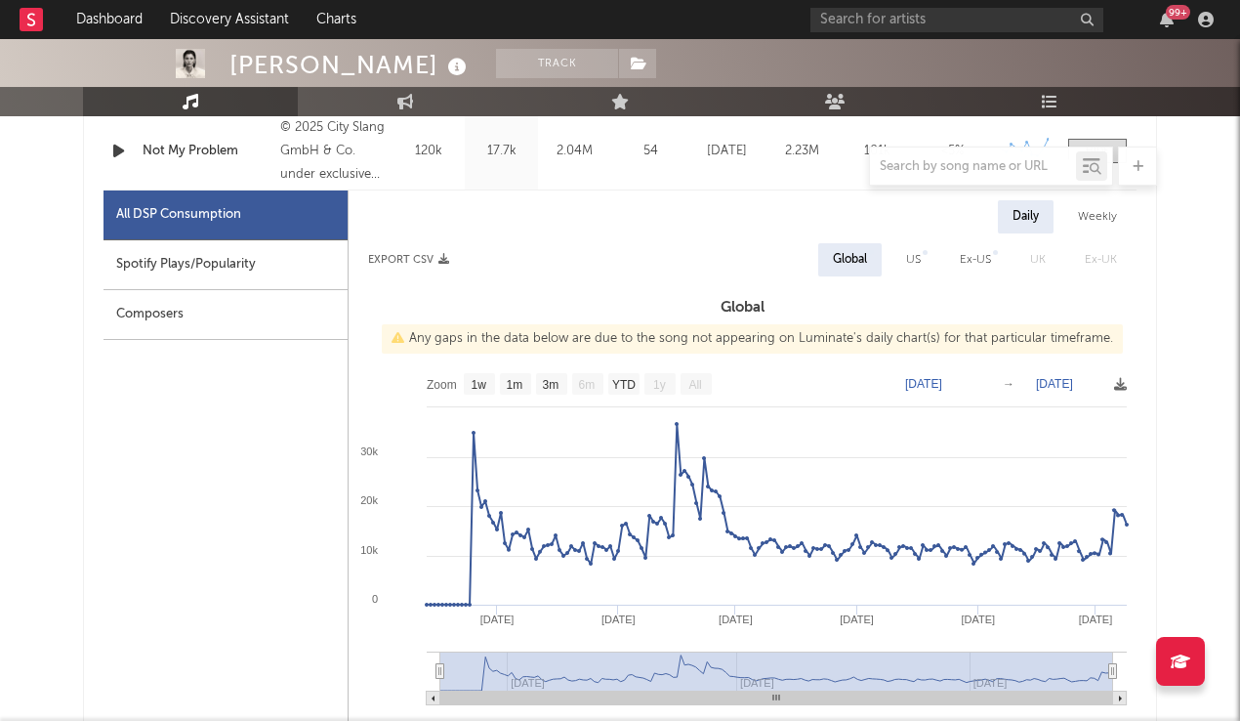
scroll to position [954, 0]
